Goal: Book appointment/travel/reservation

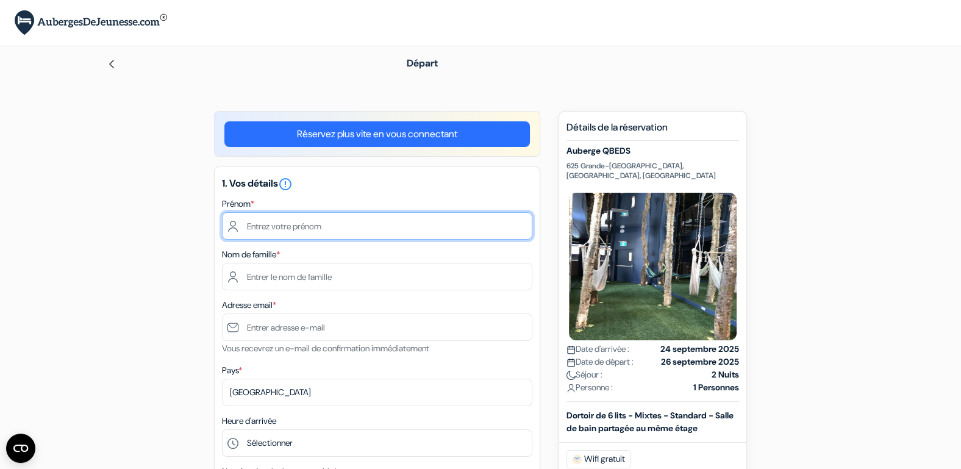
click at [368, 227] on input "text" at bounding box center [377, 225] width 310 height 27
type input "[PERSON_NAME]"
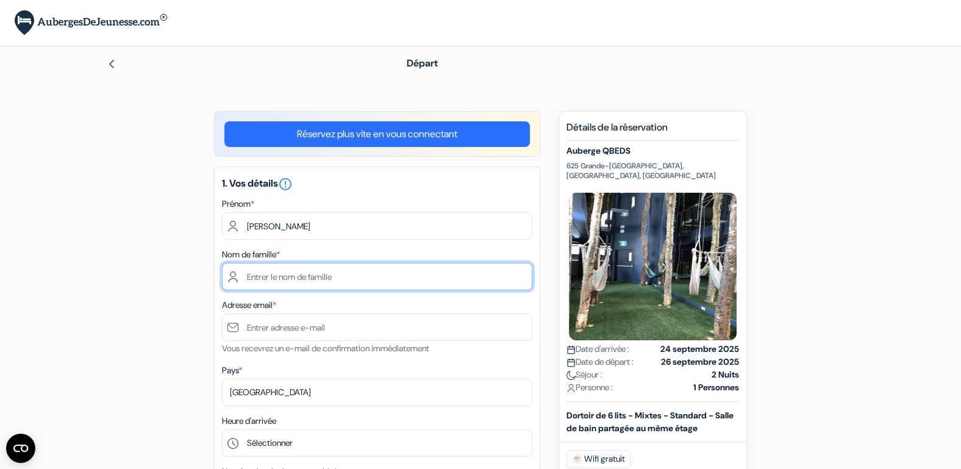
type input "Moulin"
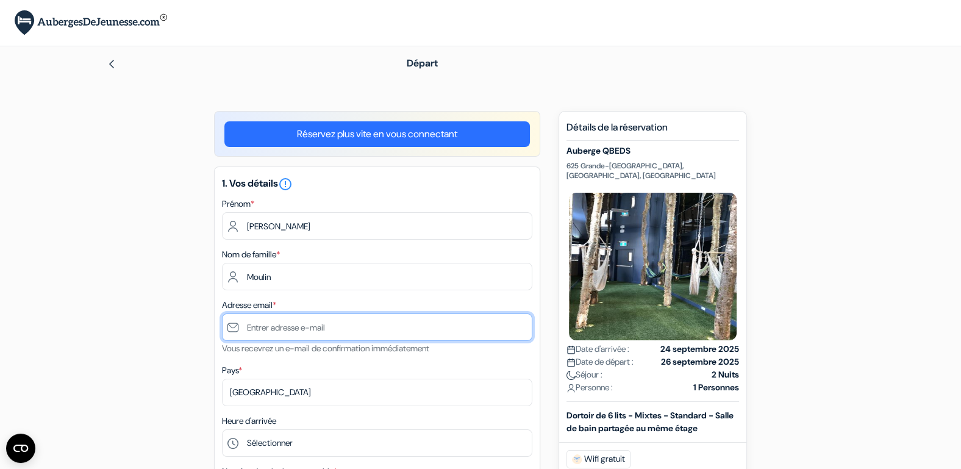
type input "[PERSON_NAME][DOMAIN_NAME][EMAIL_ADDRESS][DOMAIN_NAME]"
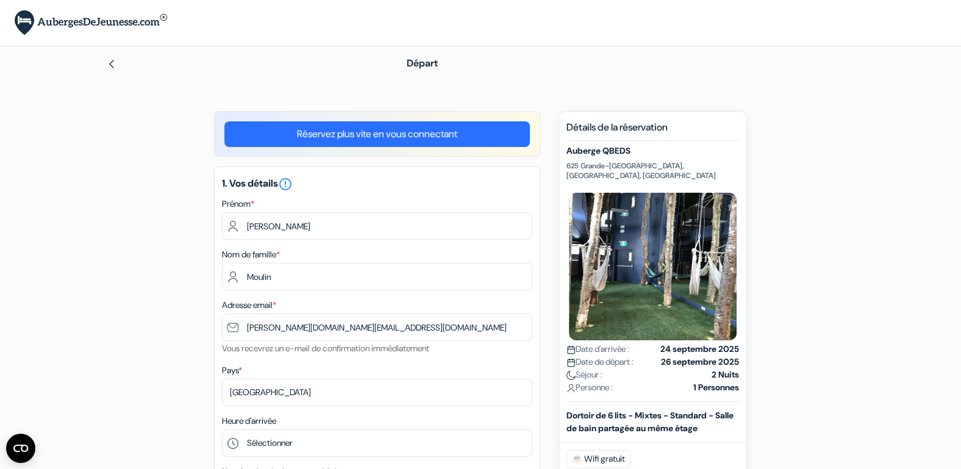
type input "0478321884"
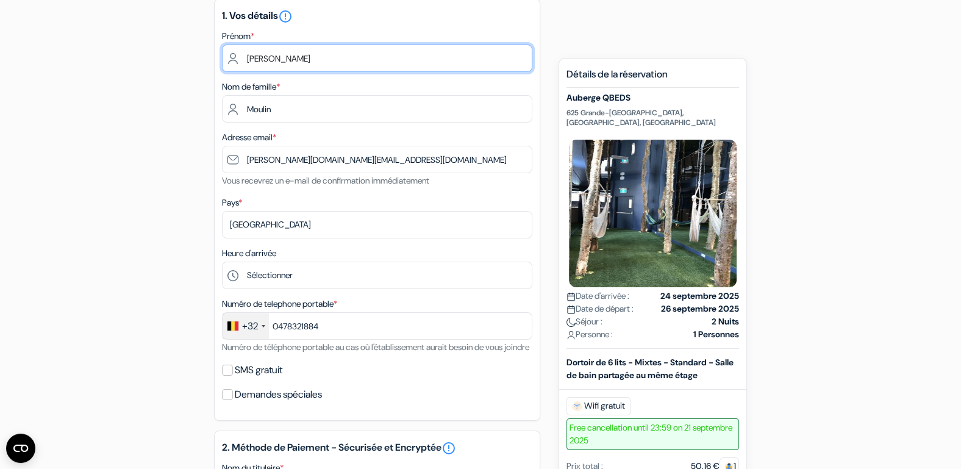
scroll to position [169, 0]
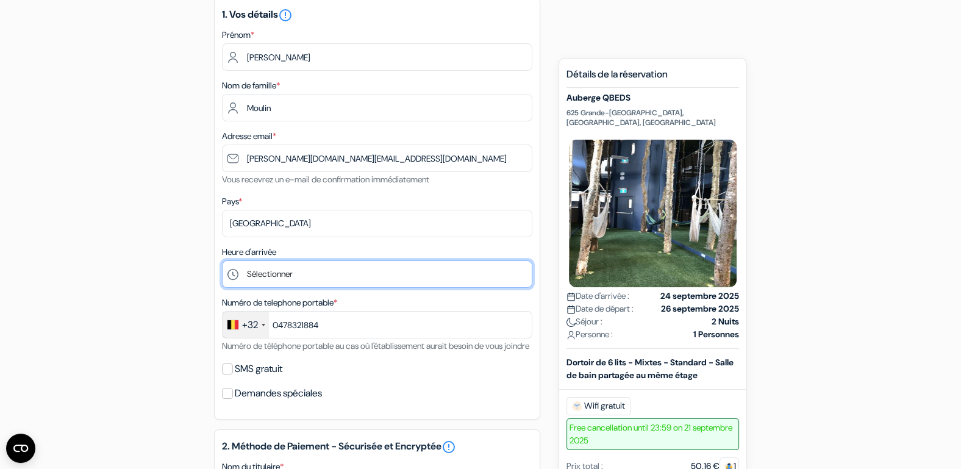
click at [270, 269] on select "Sélectionner 1:00 2:00 3:00 4:00 5:00 6:00 7:00 8:00 9:00 10:00 11:00 12:00 13:…" at bounding box center [377, 273] width 310 height 27
select select "20"
click at [222, 260] on select "Sélectionner 1:00 2:00 3:00 4:00 5:00 6:00 7:00 8:00 9:00 10:00 11:00 12:00 13:…" at bounding box center [377, 273] width 310 height 27
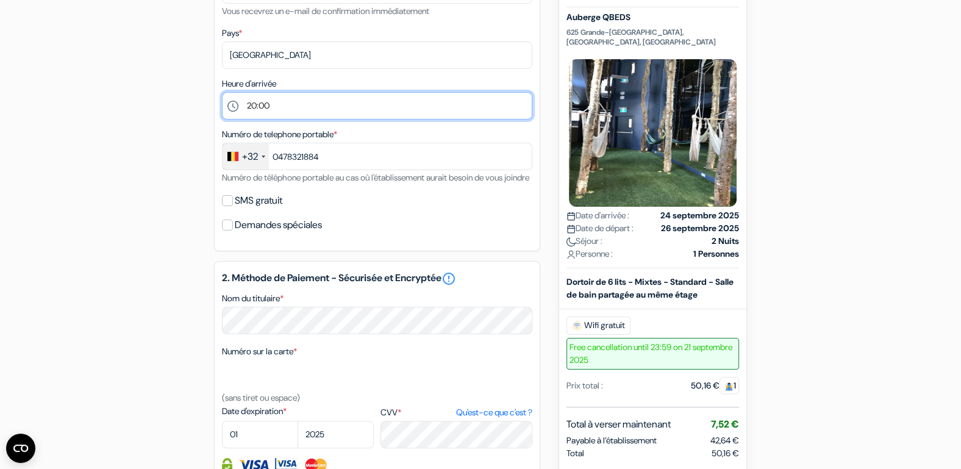
scroll to position [436, 0]
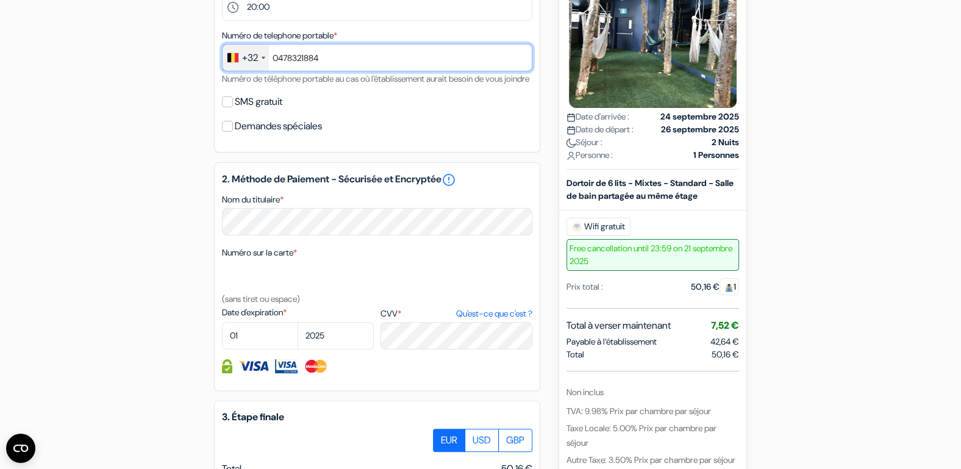
click at [279, 58] on input "0478321884" at bounding box center [377, 57] width 310 height 27
type input "0478321884"
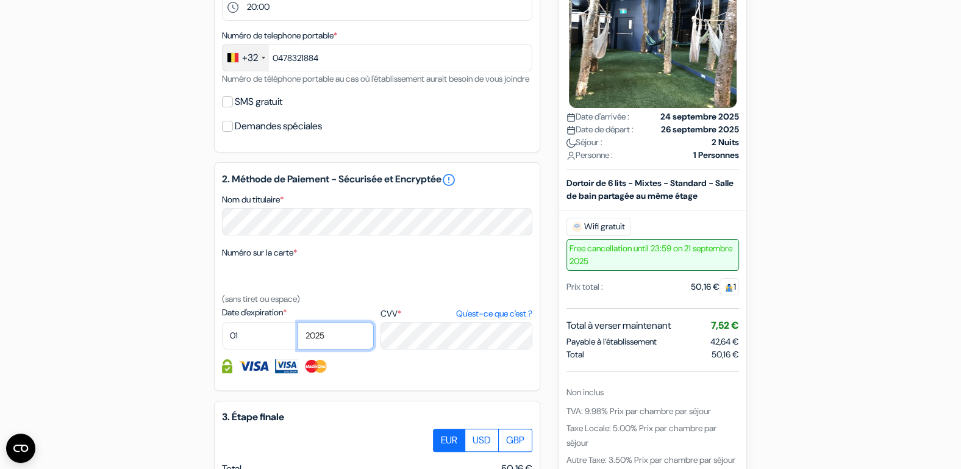
click at [346, 345] on select "2025 2026 2027 2028 2029 2030 2031 2032 2033 2034 2035 2036 2037 2038 2039 2040…" at bounding box center [336, 335] width 76 height 27
select select "2030"
click at [298, 334] on select "2025 2026 2027 2028 2029 2030 2031 2032 2033 2034 2035 2036 2037 2038 2039 2040…" at bounding box center [336, 335] width 76 height 27
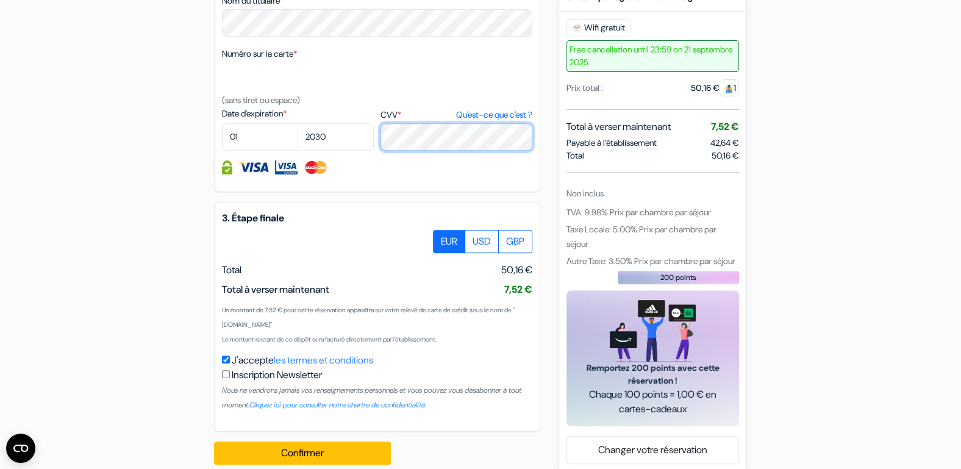
scroll to position [663, 0]
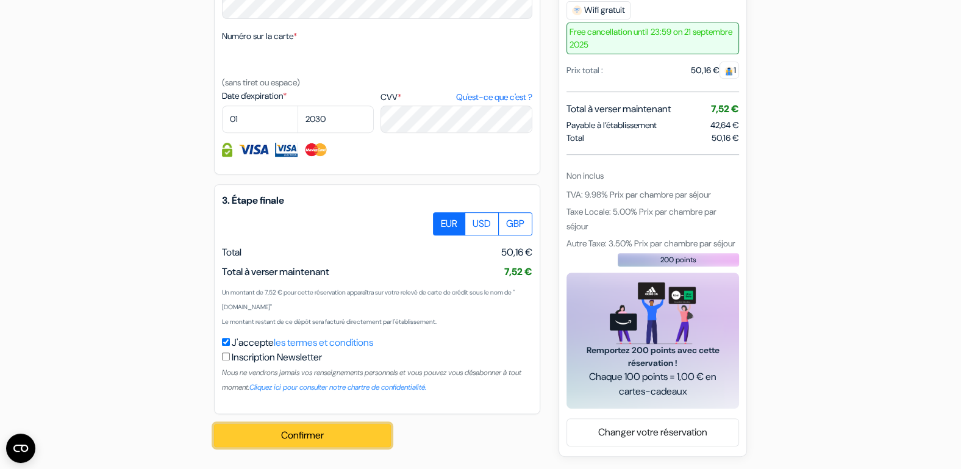
click at [302, 434] on button "Confirmer Loading..." at bounding box center [302, 435] width 177 height 23
